Goal: Information Seeking & Learning: Learn about a topic

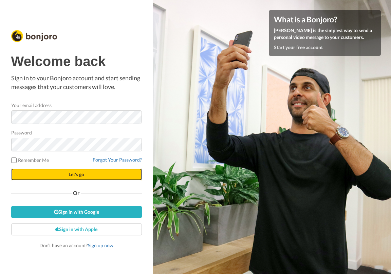
click at [74, 174] on span "Let's go" at bounding box center [77, 175] width 16 height 6
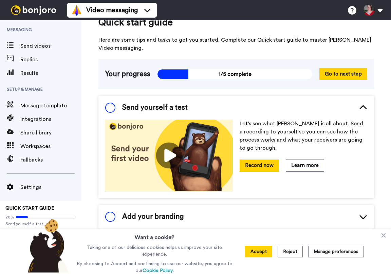
scroll to position [17, 0]
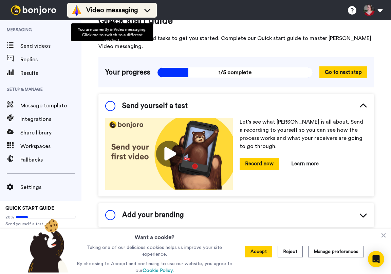
click at [149, 14] on div "Video messaging" at bounding box center [111, 10] width 81 height 11
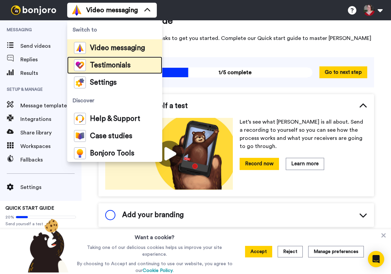
click at [107, 73] on li "Testimonials" at bounding box center [114, 65] width 95 height 17
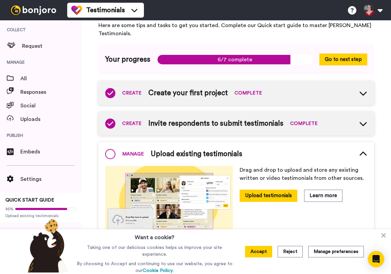
scroll to position [28, 0]
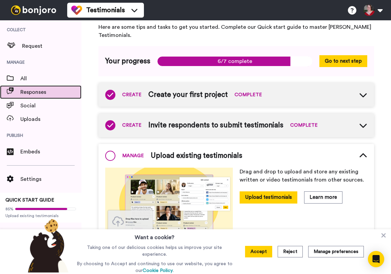
click at [37, 90] on span "Responses" at bounding box center [50, 92] width 61 height 8
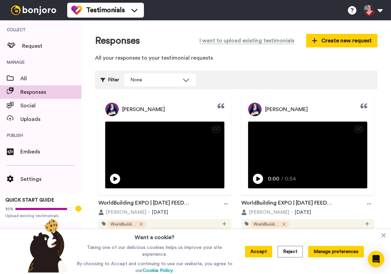
click at [328, 251] on button "Manage preferences" at bounding box center [336, 252] width 56 height 12
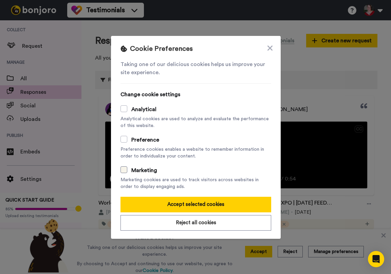
click at [125, 171] on span at bounding box center [123, 170] width 7 height 7
click at [122, 142] on span at bounding box center [123, 139] width 7 height 7
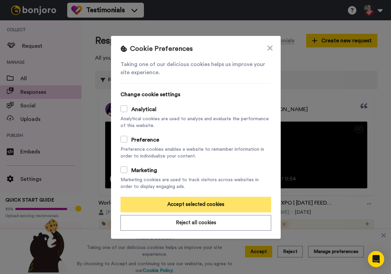
click at [179, 199] on button "Accept selected cookies" at bounding box center [195, 205] width 151 height 16
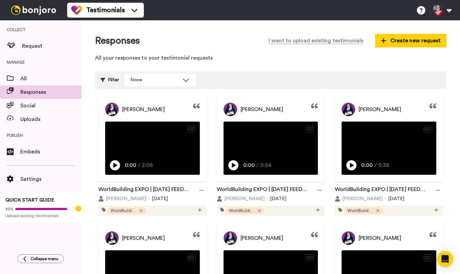
click at [152, 84] on div "None" at bounding box center [160, 80] width 71 height 12
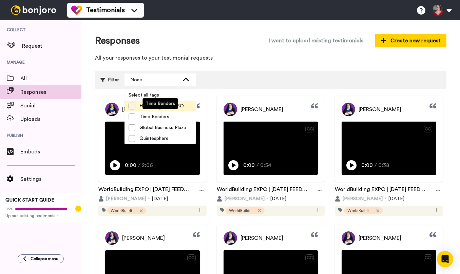
click at [129, 105] on span at bounding box center [132, 106] width 7 height 7
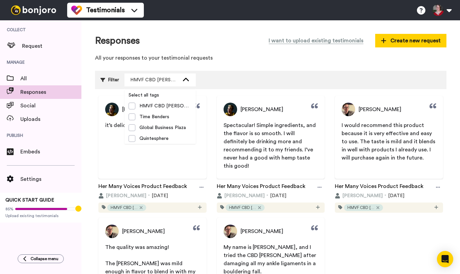
click at [182, 160] on div "it’s delicious, simple, and effective." at bounding box center [152, 141] width 108 height 41
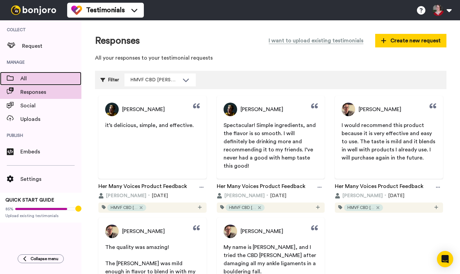
click at [38, 79] on span "All" at bounding box center [50, 79] width 61 height 8
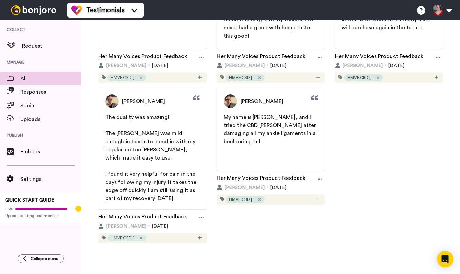
scroll to position [63, 0]
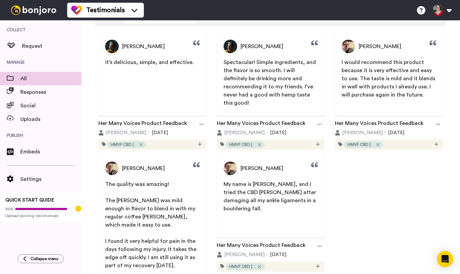
click at [378, 75] on span "I would recommend this product because it is very effective and easy to use. Th…" at bounding box center [389, 79] width 95 height 38
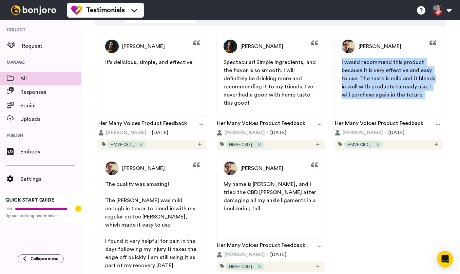
click at [378, 75] on span "I would recommend this product because it is very effective and easy to use. Th…" at bounding box center [389, 79] width 95 height 38
copy span "I would recommend this product because it is very effective and easy to use. Th…"
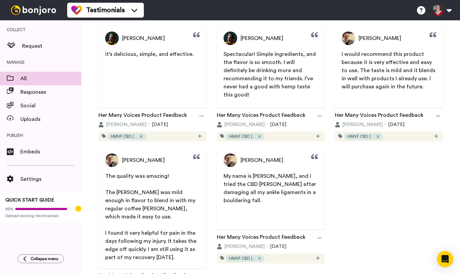
click at [283, 73] on span "Spectacular! Simple ingredients, and the flavor is so smooth. I will definitely…" at bounding box center [271, 75] width 94 height 46
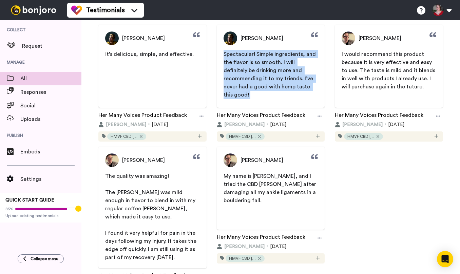
click at [283, 73] on span "Spectacular! Simple ingredients, and the flavor is so smooth. I will definitely…" at bounding box center [271, 75] width 94 height 46
copy span "Spectacular! Simple ingredients, and the flavor is so smooth. I will definitely…"
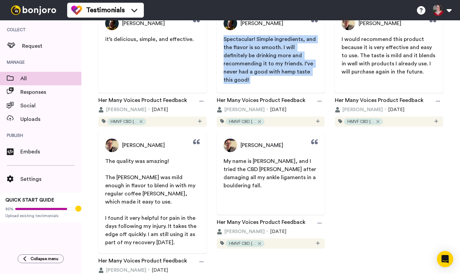
scroll to position [130, 0]
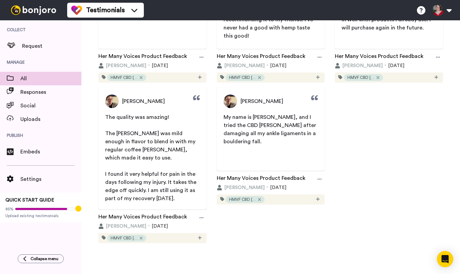
click at [152, 162] on p "﻿" at bounding box center [152, 166] width 95 height 8
drag, startPoint x: 124, startPoint y: 199, endPoint x: 104, endPoint y: 117, distance: 84.7
click at [104, 117] on span "The quality was amazing! ﻿ The [PERSON_NAME] was mild enough in flavor to blend…" at bounding box center [152, 158] width 108 height 90
copy div "The quality was amazing! ﻿ The [PERSON_NAME] was mild enough in flavor to blend…"
